Goal: Task Accomplishment & Management: Complete application form

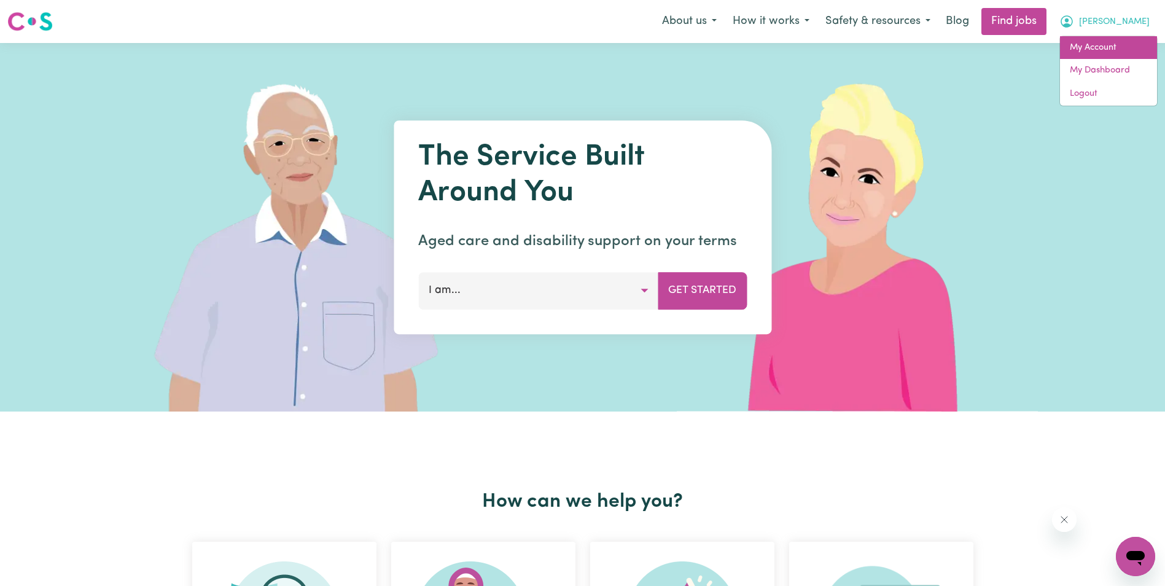
click at [1106, 52] on link "My Account" at bounding box center [1108, 47] width 97 height 23
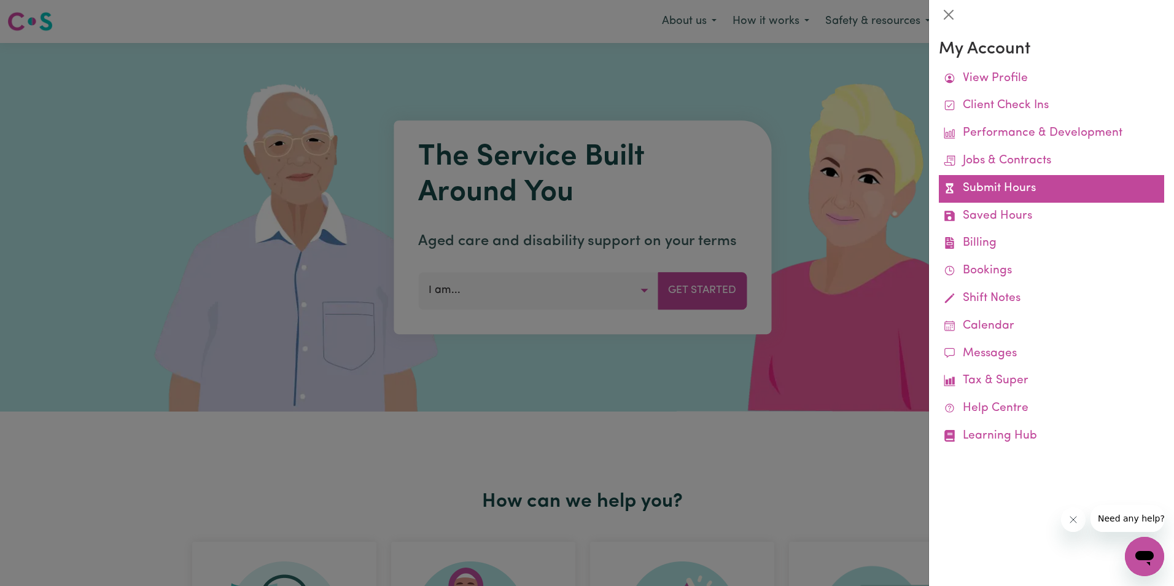
click at [1009, 193] on link "Submit Hours" at bounding box center [1051, 189] width 225 height 28
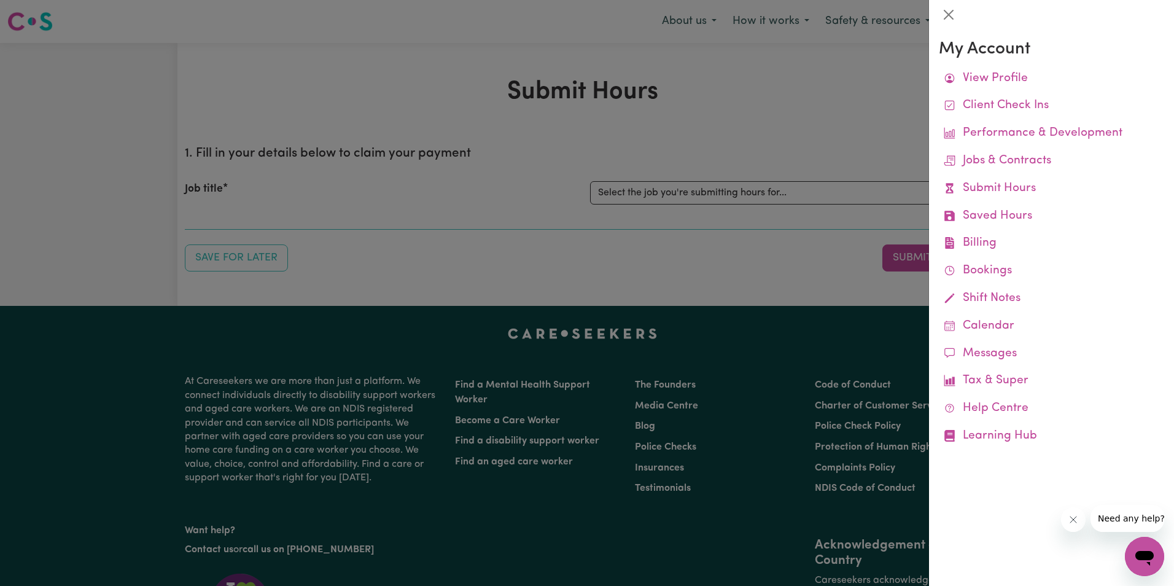
click at [749, 192] on div at bounding box center [587, 293] width 1174 height 586
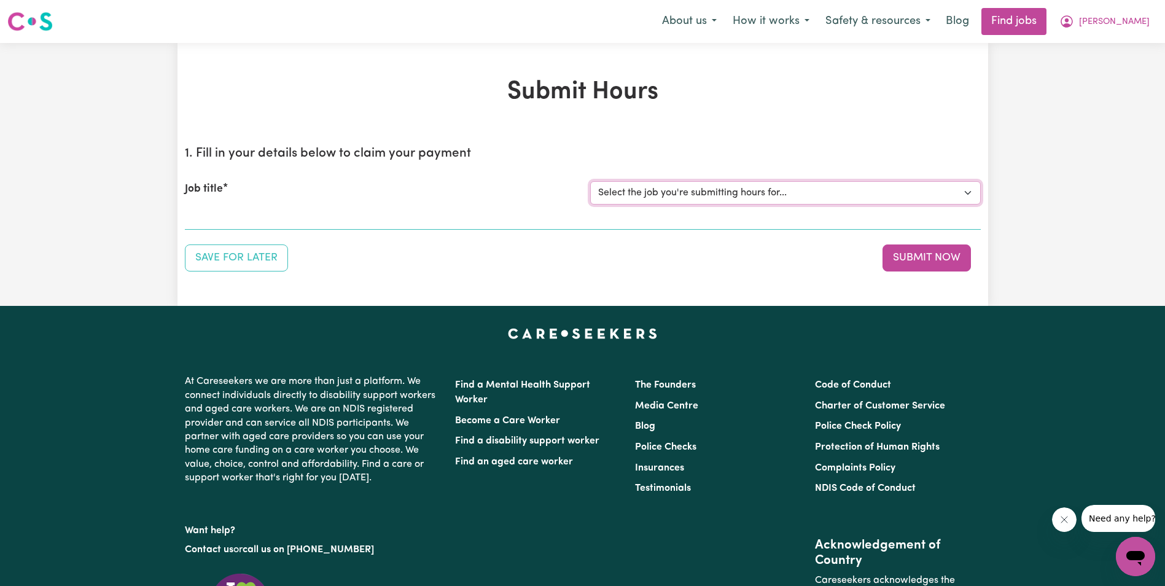
click at [744, 195] on select "Select the job you're submitting hours for... [[PERSON_NAME]] Support Worker in…" at bounding box center [785, 192] width 391 height 23
select select "11643"
click at [590, 181] on select "Select the job you're submitting hours for... [[PERSON_NAME]] Support Worker in…" at bounding box center [785, 192] width 391 height 23
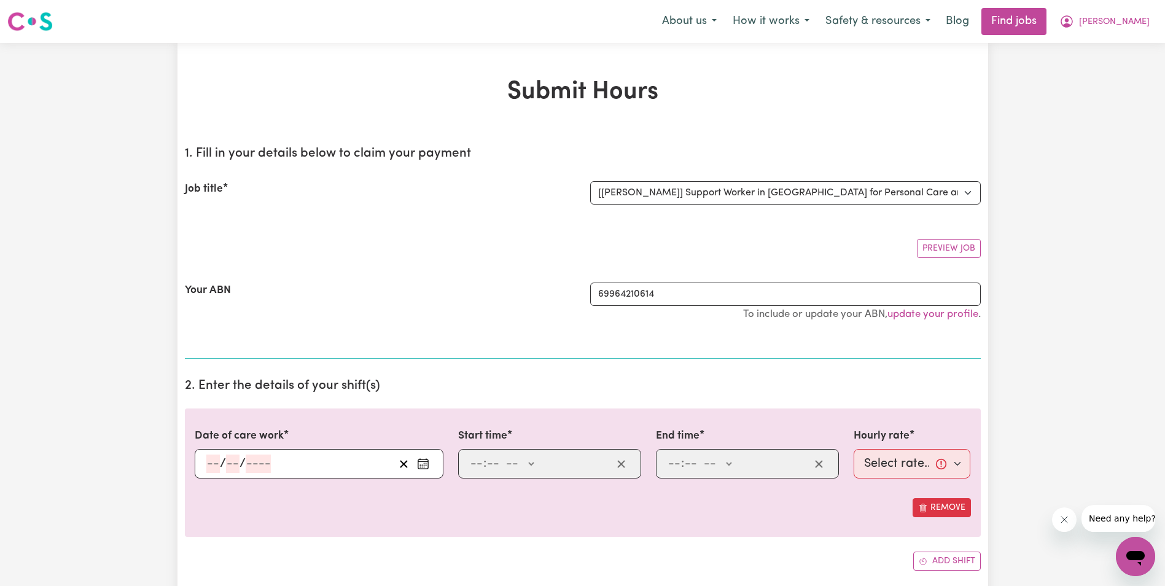
click at [215, 461] on input "number" at bounding box center [213, 463] width 14 height 18
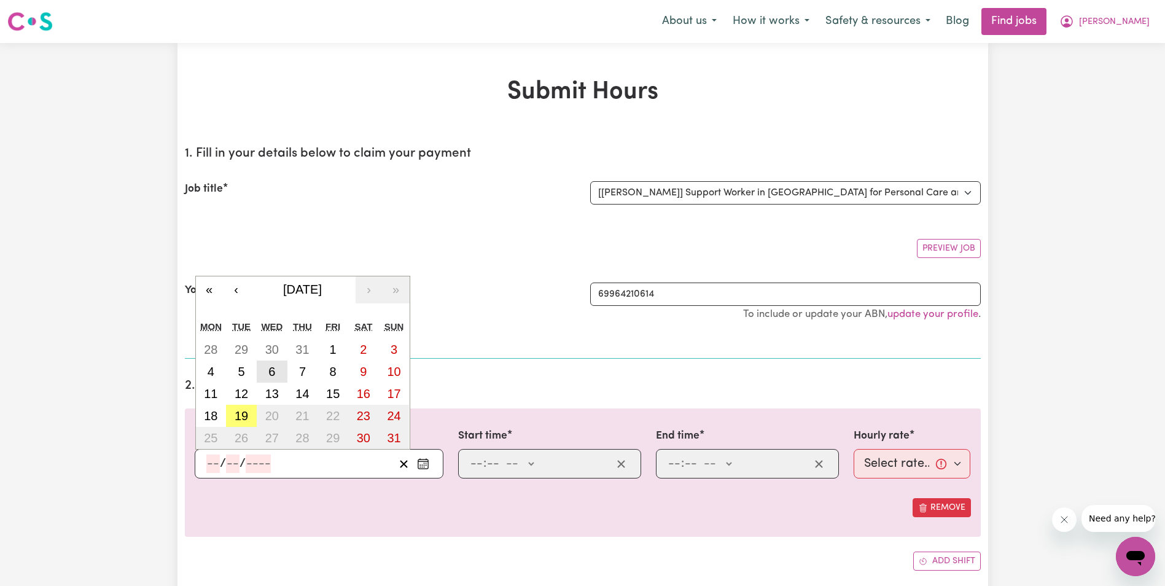
click at [272, 369] on abbr "6" at bounding box center [271, 372] width 7 height 14
type input "[DATE]"
type input "6"
type input "8"
type input "2025"
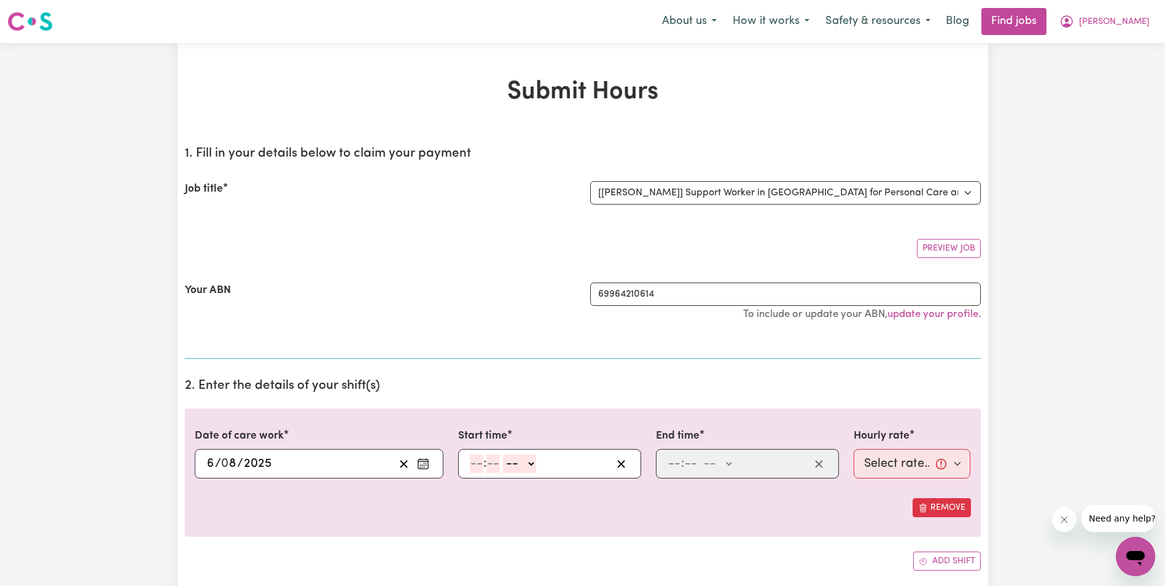
click at [484, 462] on div ": -- AM PM" at bounding box center [540, 463] width 143 height 18
type input "8"
type input "20"
click at [533, 464] on select "-- AM PM" at bounding box center [516, 463] width 33 height 18
select select "am"
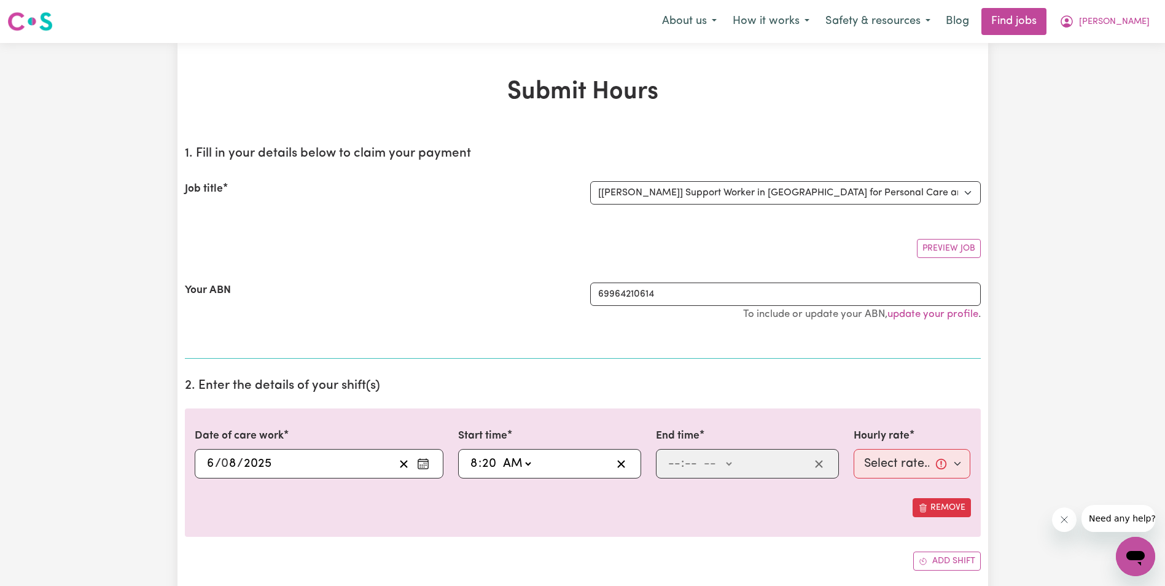
click at [500, 454] on select "-- AM PM" at bounding box center [516, 463] width 33 height 18
type input "08:20"
click at [674, 465] on input "number" at bounding box center [674, 463] width 14 height 18
type input "10"
type input "20"
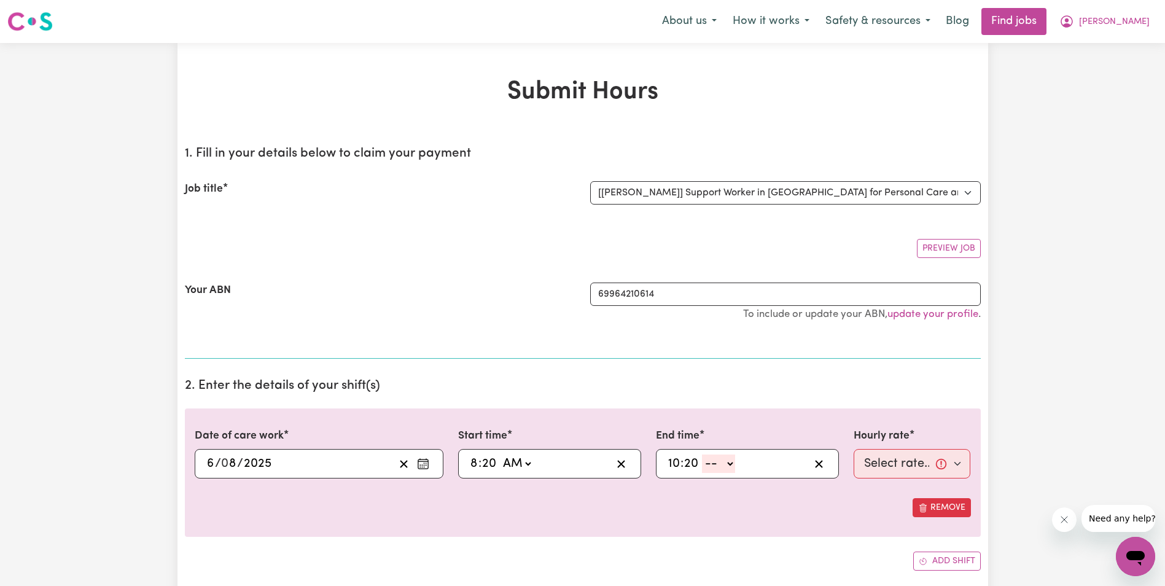
click at [732, 464] on select "-- AM PM" at bounding box center [718, 463] width 33 height 18
select select "am"
click at [702, 454] on select "-- AM PM" at bounding box center [718, 463] width 33 height 18
type input "10:20"
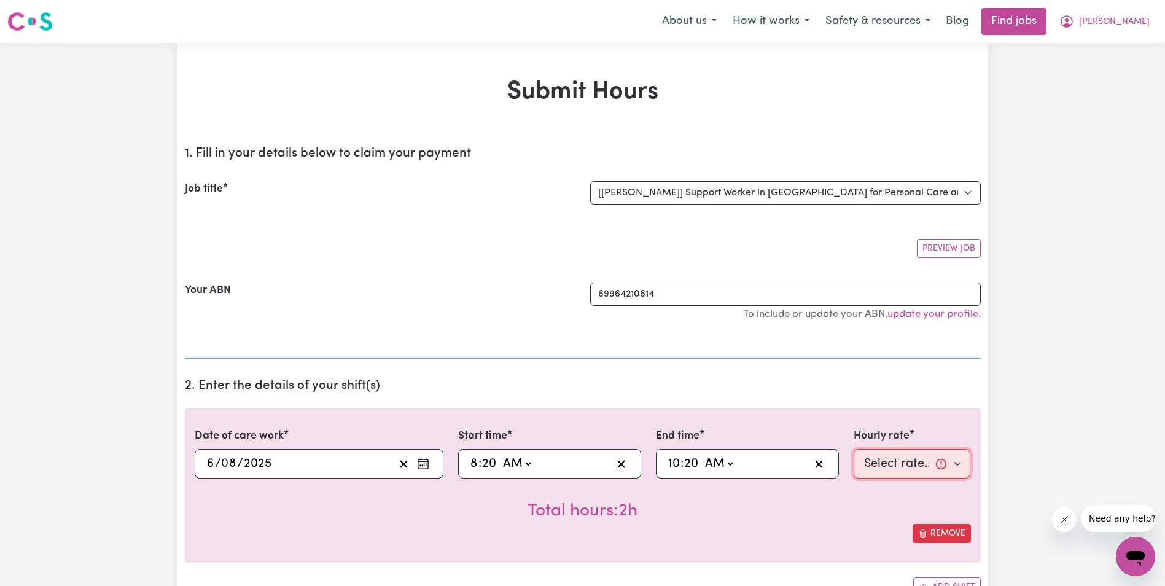
click at [868, 464] on select "Select rate... $63.00 (Weekday) $63.00 ([DATE]) $63.00 ([DATE])" at bounding box center [912, 463] width 117 height 29
click at [1139, 25] on span "[PERSON_NAME]" at bounding box center [1114, 22] width 71 height 14
click at [1088, 42] on link "My Account" at bounding box center [1108, 47] width 97 height 23
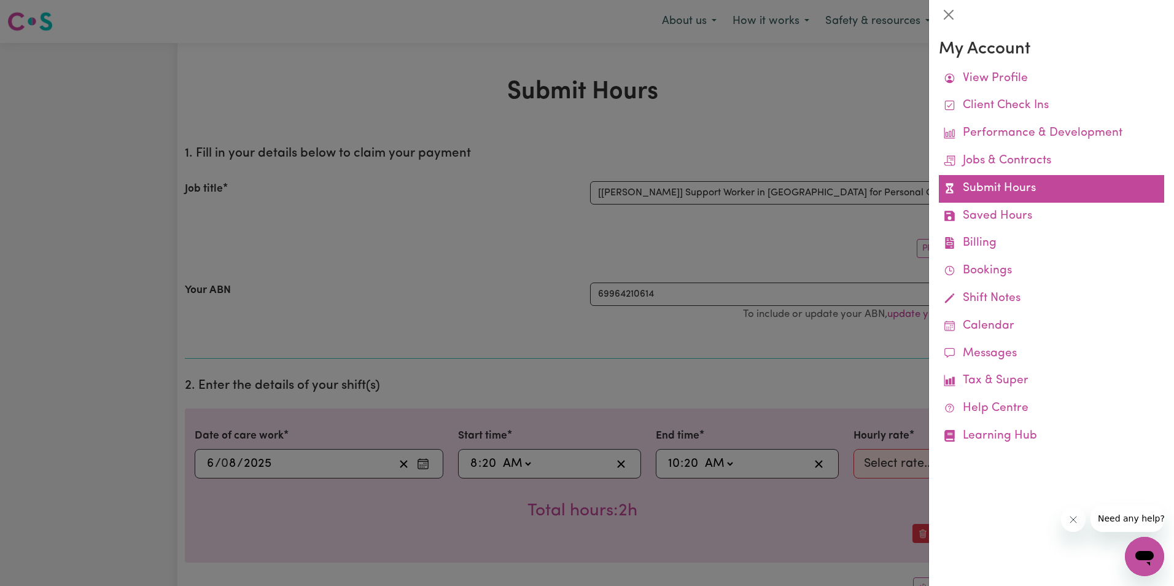
click at [1006, 184] on link "Submit Hours" at bounding box center [1051, 189] width 225 height 28
